Goal: Navigation & Orientation: Find specific page/section

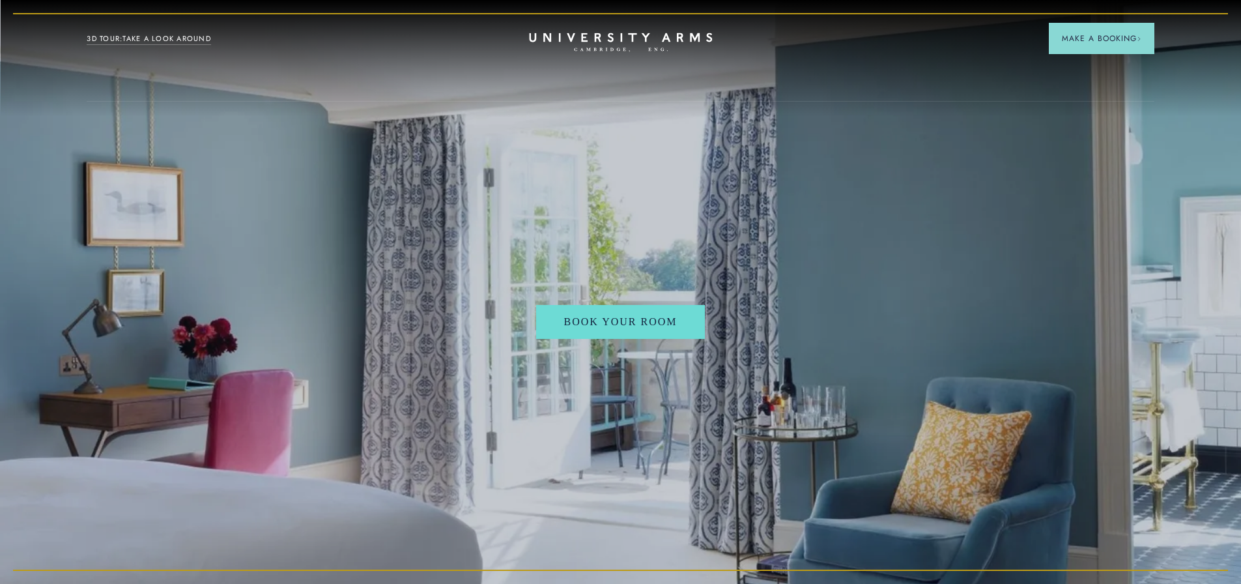
click at [581, 36] on icon at bounding box center [620, 37] width 183 height 9
click at [581, 35] on icon "CAMBRIDGE’S LEADING LUXURY HOTEL SINCE [DATE]" at bounding box center [620, 43] width 183 height 20
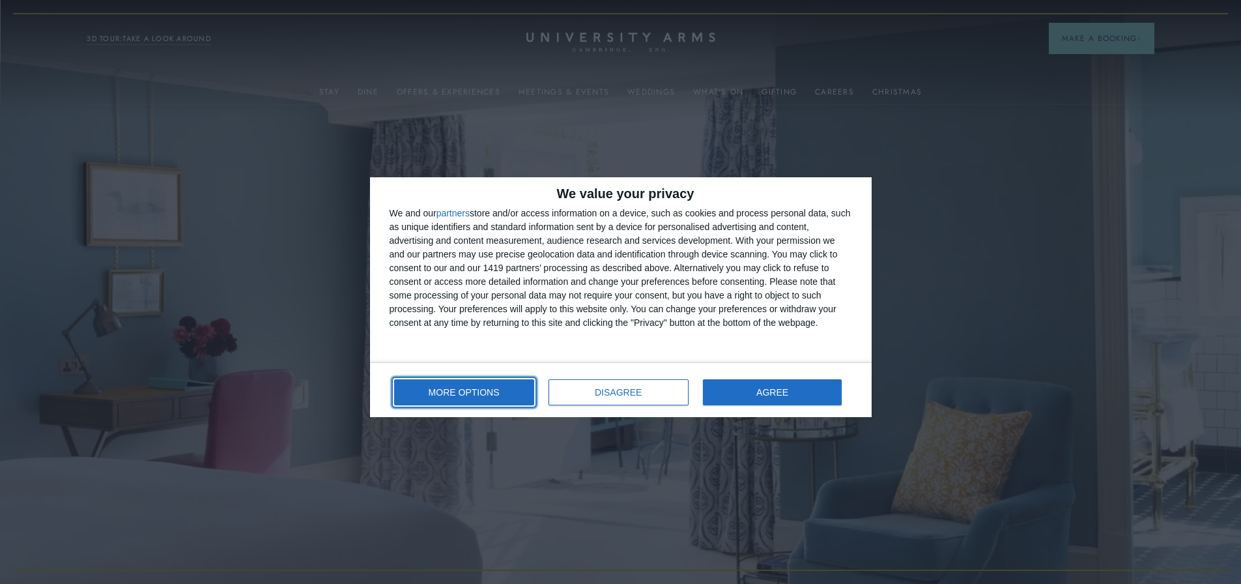
click at [495, 395] on span "MORE OPTIONS" at bounding box center [464, 392] width 71 height 9
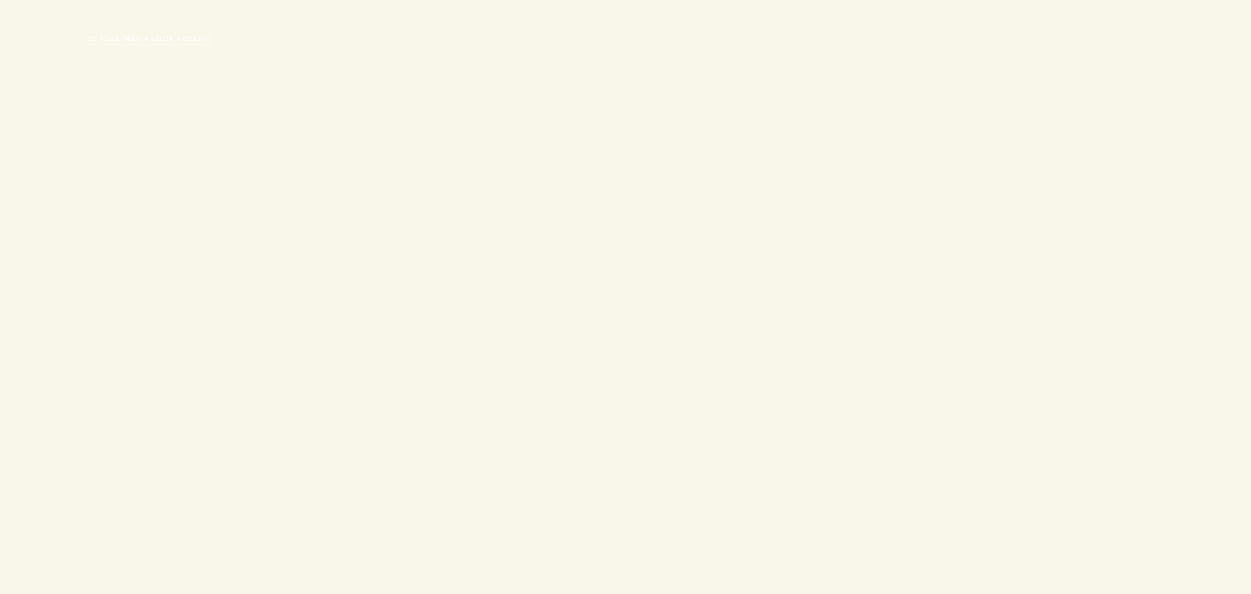
click at [782, 0] on html "3D TOUR:TAKE A LOOK AROUND CAMBRIDGE’S LEADING LUXURY HOTEL SINCE [DATE]" at bounding box center [625, 0] width 1251 height 0
